Goal: Task Accomplishment & Management: Complete application form

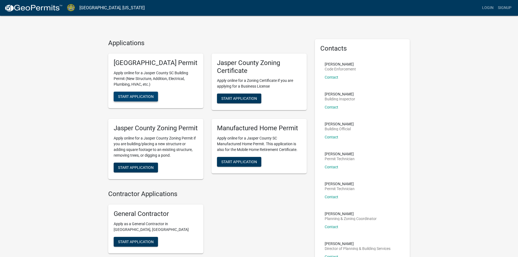
click at [123, 98] on span "Start Application" at bounding box center [136, 96] width 36 height 4
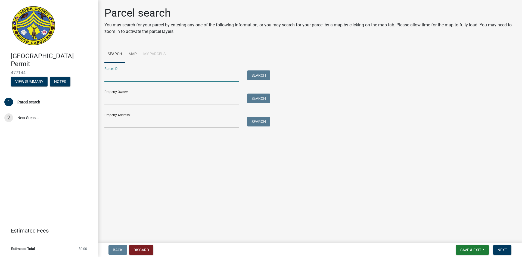
click at [114, 78] on input "Parcel ID:" at bounding box center [171, 75] width 135 height 11
type input "[PHONE_NUMBER]"
click at [131, 94] on input "Property Owner:" at bounding box center [171, 99] width 135 height 11
click at [257, 75] on button "Search" at bounding box center [258, 75] width 23 height 10
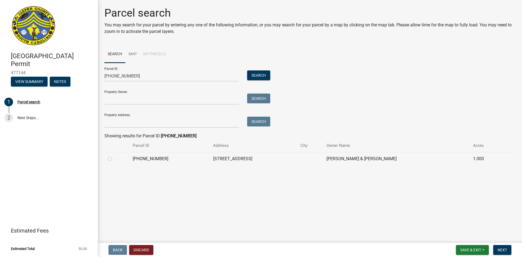
click at [114, 156] on label at bounding box center [114, 156] width 0 height 0
click at [114, 159] on input "radio" at bounding box center [116, 158] width 4 height 4
radio input "true"
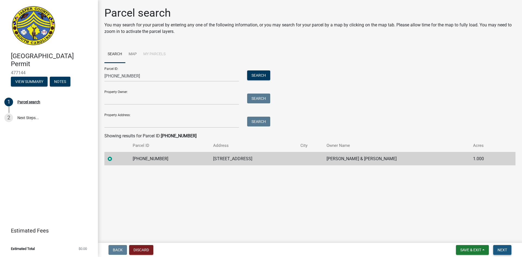
click at [499, 250] on span "Next" at bounding box center [503, 250] width 10 height 4
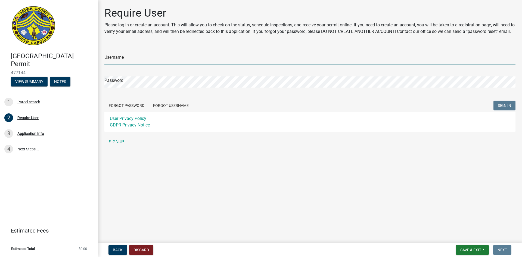
type input "ganeal"
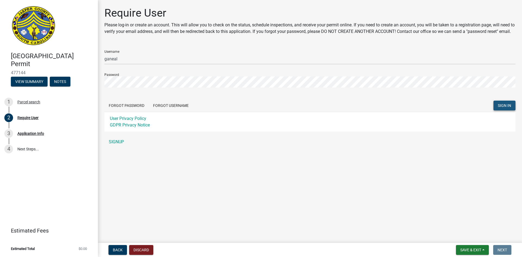
click at [502, 108] on span "SIGN IN" at bounding box center [504, 105] width 13 height 4
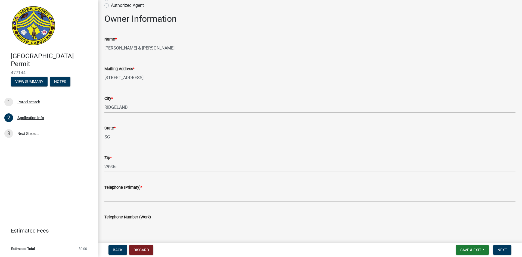
scroll to position [82, 0]
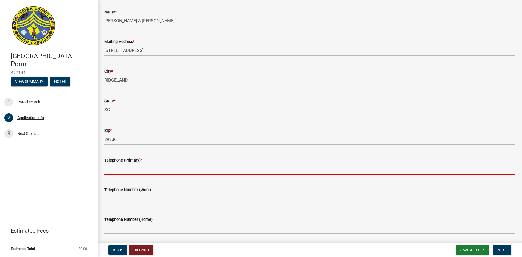
click at [122, 164] on input "Telephone (Primary) *" at bounding box center [309, 168] width 411 height 11
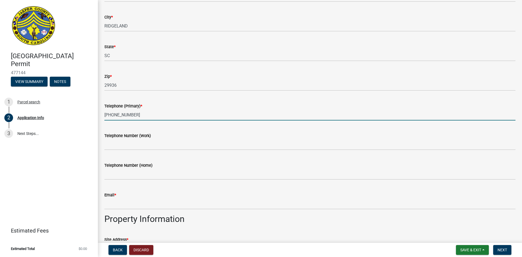
scroll to position [136, 0]
type input "678-429-6152"
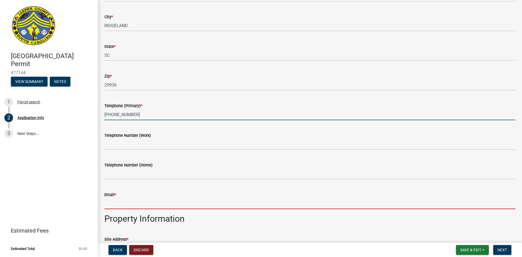
click at [119, 201] on input "Email *" at bounding box center [309, 203] width 411 height 11
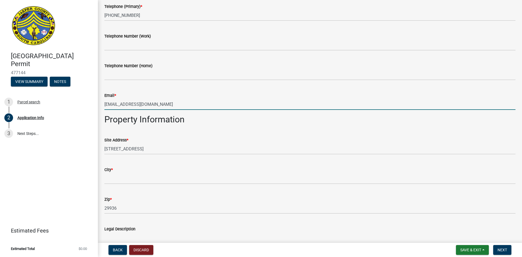
scroll to position [245, 0]
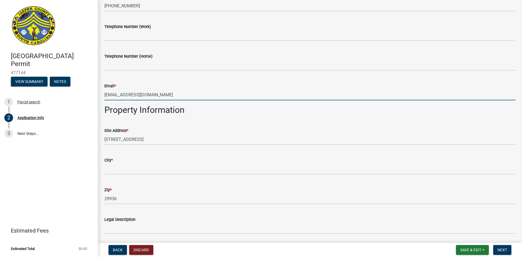
type input "garygarvin@gmail.com"
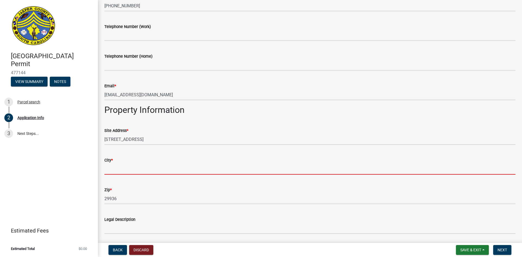
click at [118, 168] on input "City *" at bounding box center [309, 168] width 411 height 11
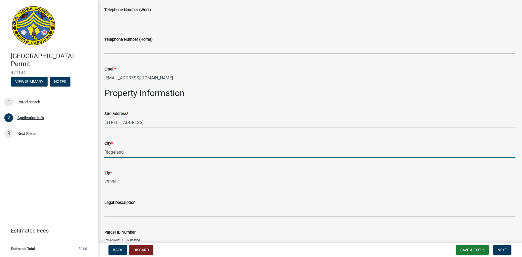
scroll to position [299, 0]
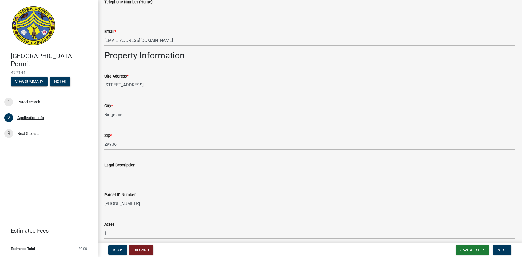
type input "Ridgeland"
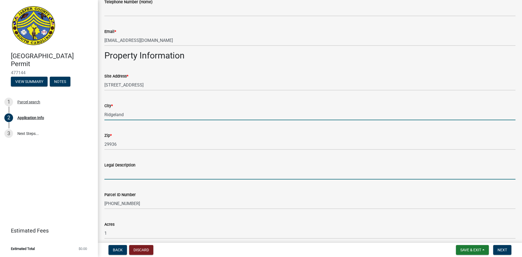
click at [115, 175] on input "Legal Description" at bounding box center [309, 173] width 411 height 11
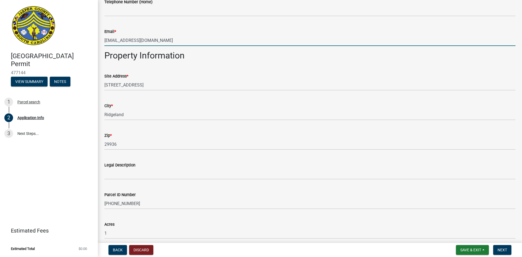
click at [113, 41] on input "garygarvin@gmail.com" at bounding box center [309, 40] width 411 height 11
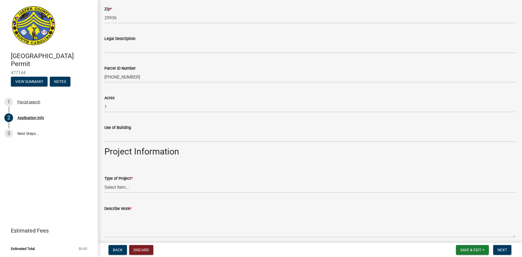
scroll to position [435, 0]
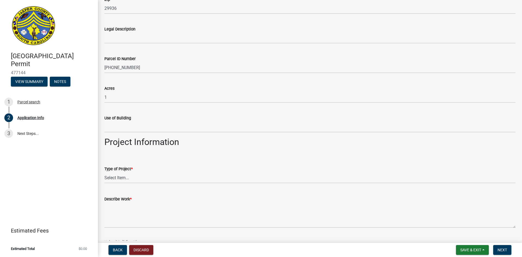
type input "garyggarvin@gmail.com"
click at [124, 180] on select "Select Item... Construction Trailer/Shipping Container Residential Demolition C…" at bounding box center [309, 177] width 411 height 11
click at [104, 172] on select "Select Item... Construction Trailer/Shipping Container Residential Demolition C…" at bounding box center [309, 177] width 411 height 11
select select "9ee69ee8-4d28-486b-bc7b-e904e70aa828"
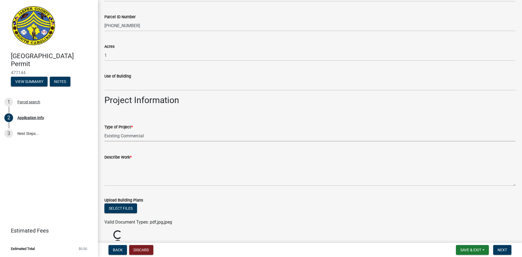
scroll to position [489, 0]
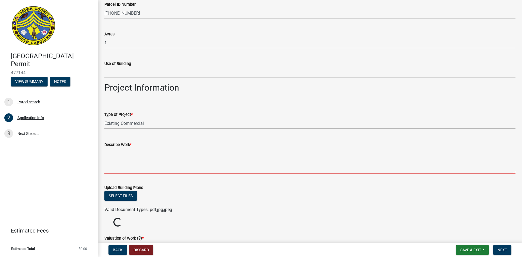
click at [118, 166] on textarea "Describe Work *" at bounding box center [309, 161] width 411 height 26
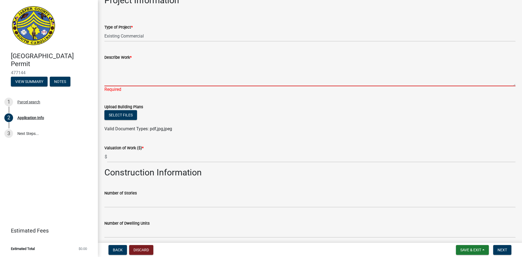
scroll to position [570, 0]
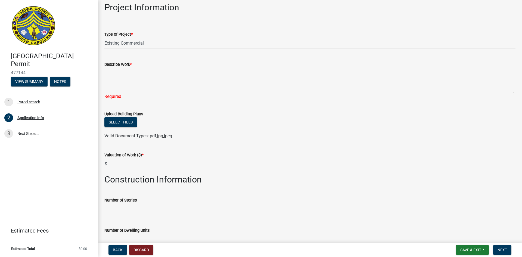
paste textarea "grocery store upfit"
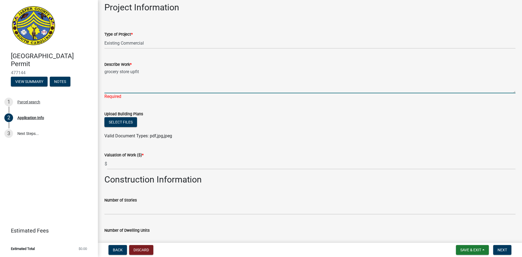
click at [106, 73] on textarea "grocery store upfit" at bounding box center [309, 81] width 411 height 26
click at [141, 72] on textarea "Grocery store upfit" at bounding box center [309, 81] width 411 height 26
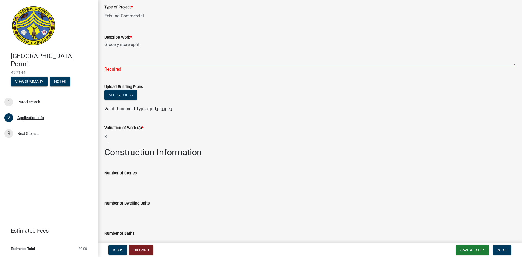
type textarea "Grocery store upfit"
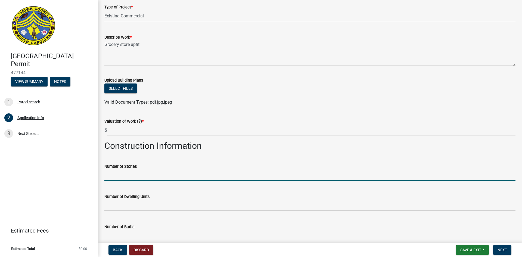
click at [120, 182] on wm-data-entity-input "Number of Stories" at bounding box center [309, 171] width 411 height 30
type input "1"
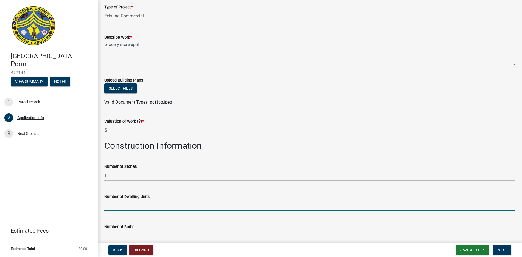
click at [112, 207] on input "text" at bounding box center [309, 205] width 411 height 11
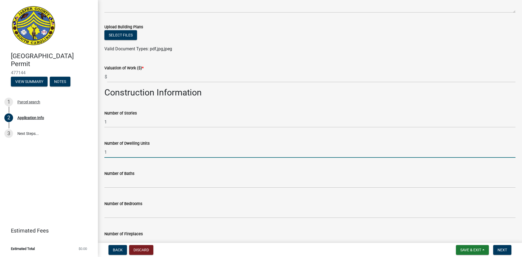
scroll to position [651, 0]
type input "1"
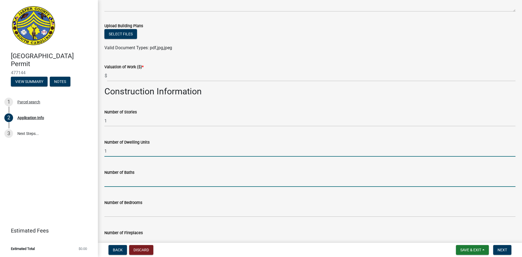
click at [108, 183] on input "text" at bounding box center [309, 181] width 411 height 11
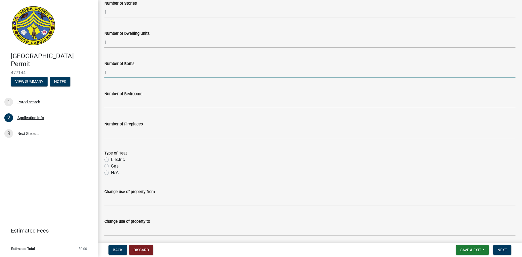
scroll to position [781, 0]
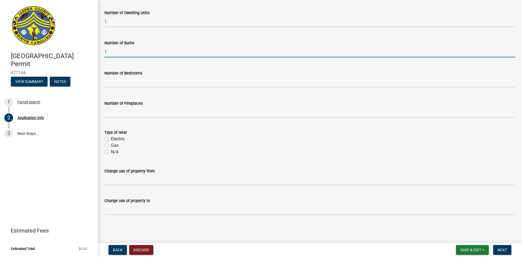
type input "1"
click at [111, 138] on label "Electric" at bounding box center [118, 139] width 14 height 7
click at [111, 138] on input "Electric" at bounding box center [113, 138] width 4 height 4
radio input "true"
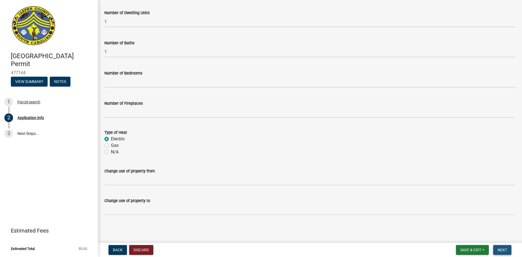
click at [502, 249] on span "Next" at bounding box center [503, 250] width 10 height 4
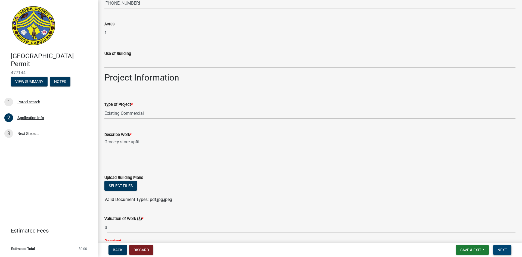
scroll to position [503, 0]
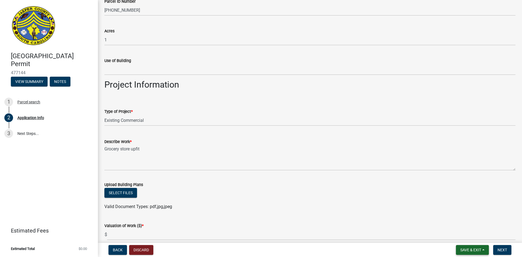
click at [472, 247] on button "Save & Exit" at bounding box center [472, 250] width 33 height 10
click at [467, 235] on button "Save & Exit" at bounding box center [466, 235] width 43 height 13
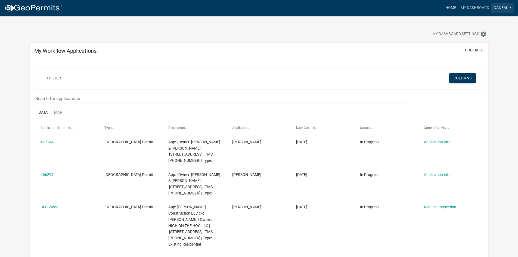
click at [512, 9] on link "ganeal" at bounding box center [502, 8] width 22 height 10
click at [484, 41] on link "Logout" at bounding box center [491, 39] width 43 height 13
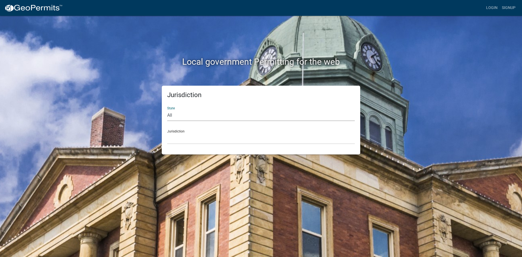
click at [198, 114] on select "All Colorado Georgia Indiana Iowa Kansas Minnesota Ohio South Carolina Wisconsin" at bounding box center [261, 115] width 188 height 11
select select "South Carolina"
click at [167, 110] on select "All Colorado Georgia Indiana Iowa Kansas Minnesota Ohio South Carolina Wisconsin" at bounding box center [261, 115] width 188 height 11
click at [184, 135] on select "Abbeville County, South Carolina Jasper County, South Carolina" at bounding box center [261, 138] width 188 height 11
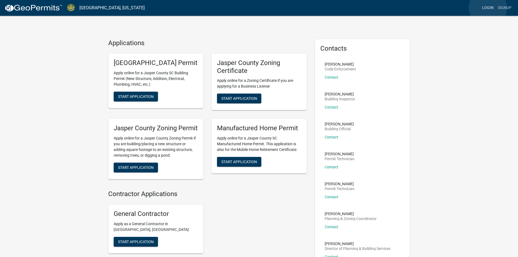
click at [488, 8] on link "Login" at bounding box center [488, 8] width 16 height 10
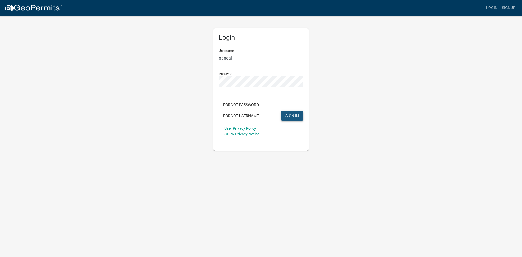
click at [290, 112] on button "SIGN IN" at bounding box center [292, 116] width 22 height 10
